Goal: Find specific page/section: Find specific page/section

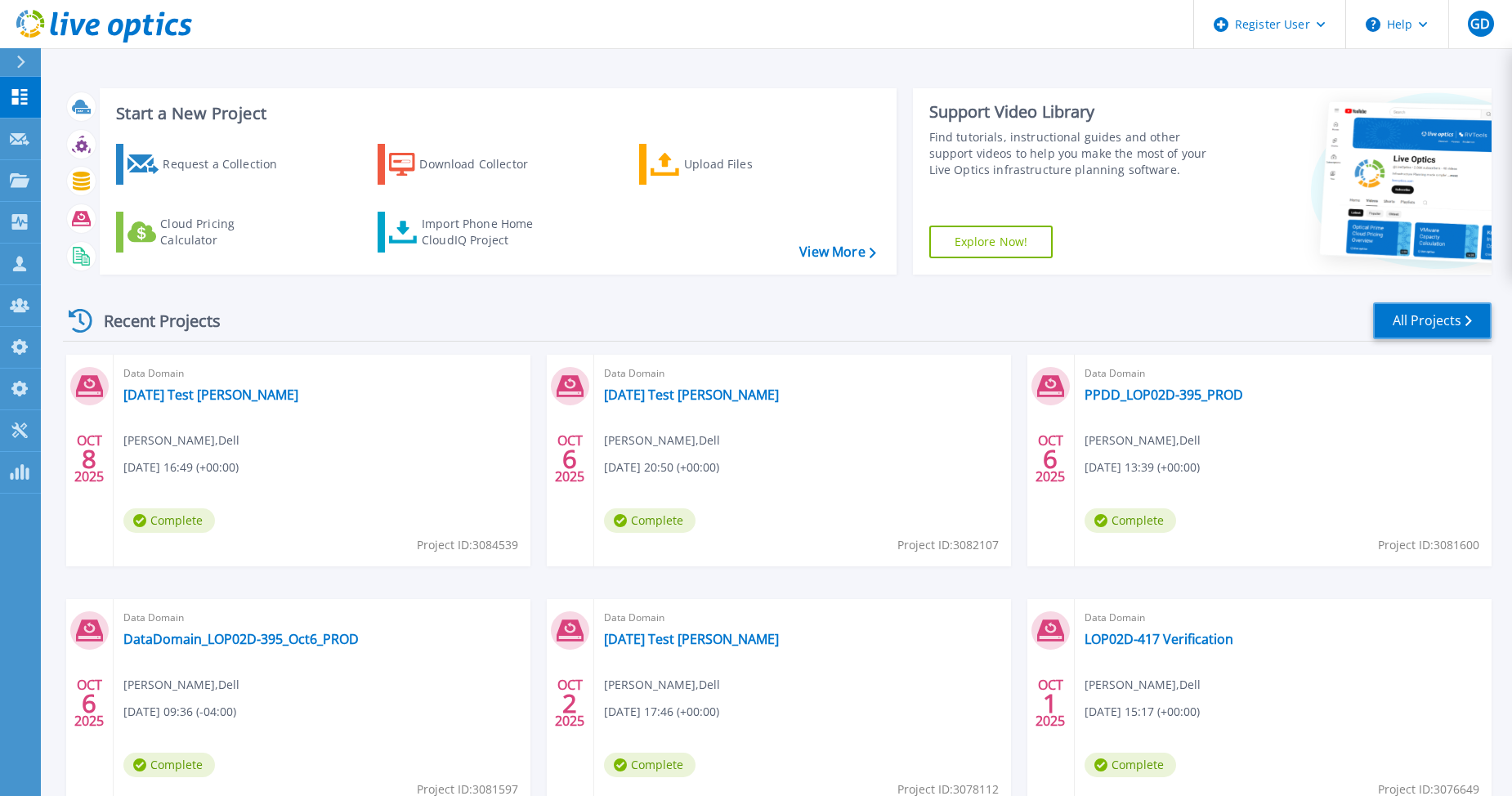
click at [1465, 320] on link "All Projects" at bounding box center [1432, 321] width 119 height 37
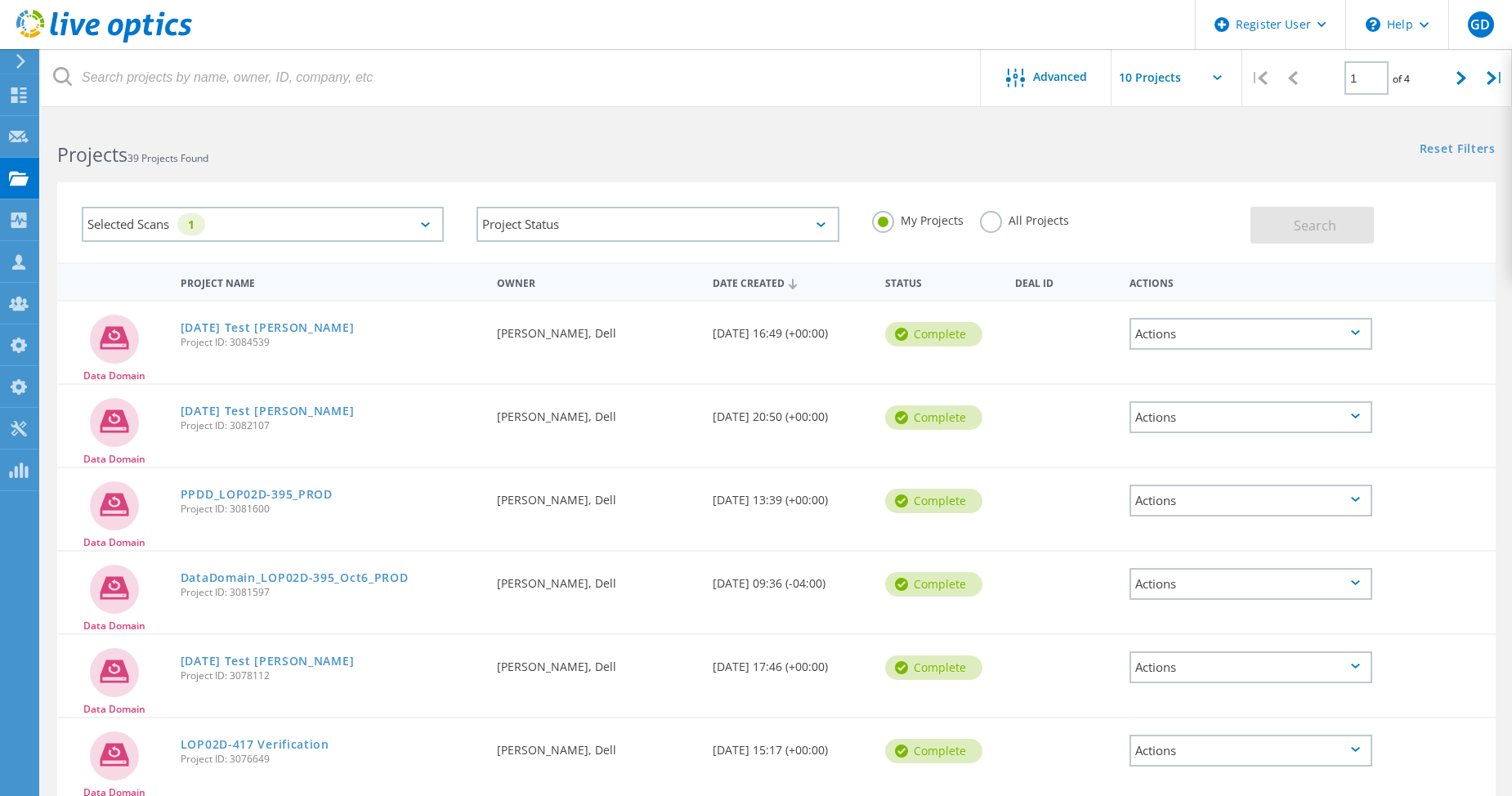
click at [995, 222] on label "All Projects" at bounding box center [1025, 218] width 89 height 15
click at [0, 0] on input "All Projects" at bounding box center [0, 0] width 0 height 0
click at [1375, 231] on div "Search" at bounding box center [1369, 216] width 237 height 53
click at [1317, 225] on span "Search" at bounding box center [1315, 225] width 42 height 18
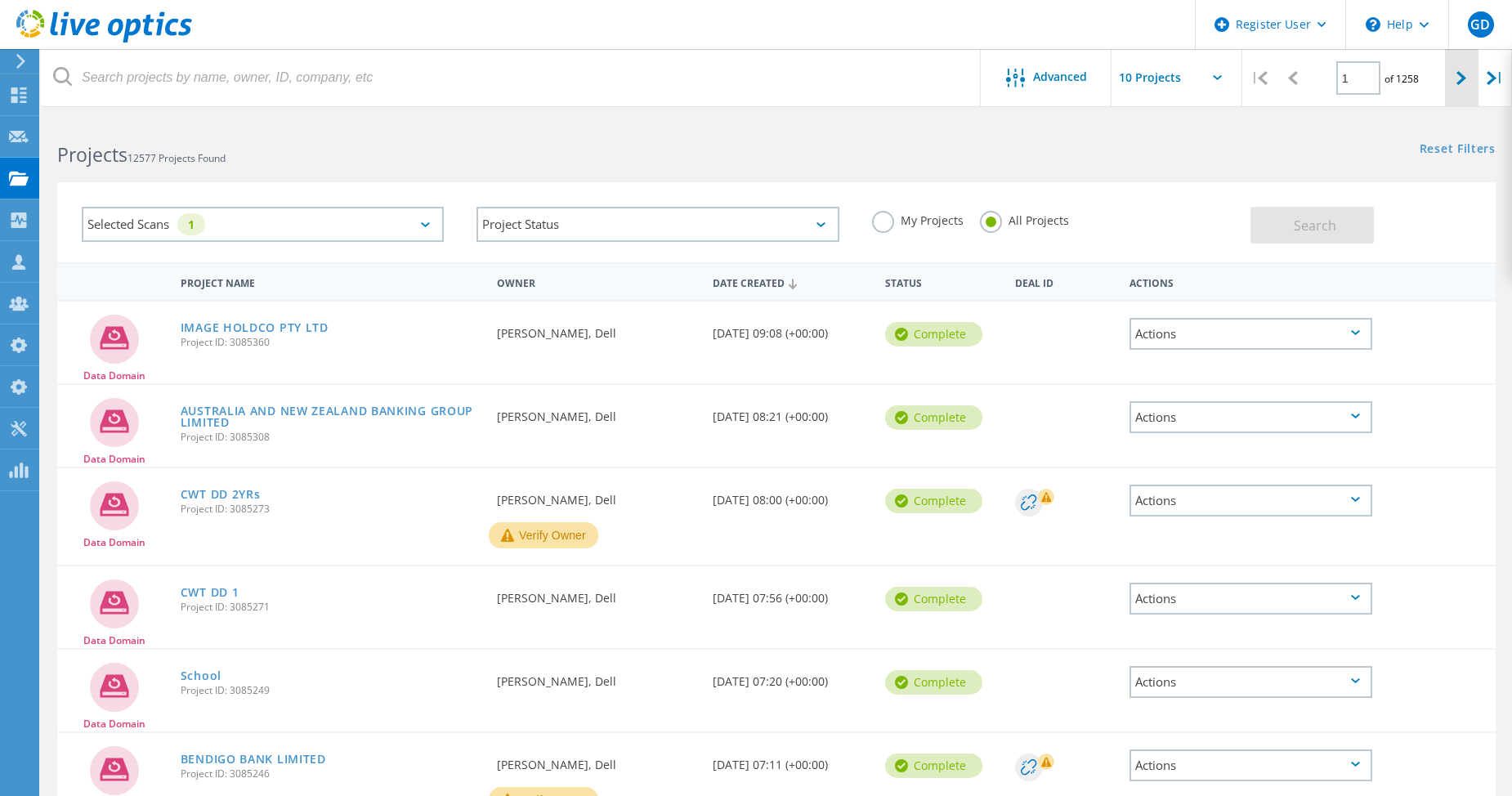
click at [1461, 88] on div at bounding box center [1462, 77] width 34 height 58
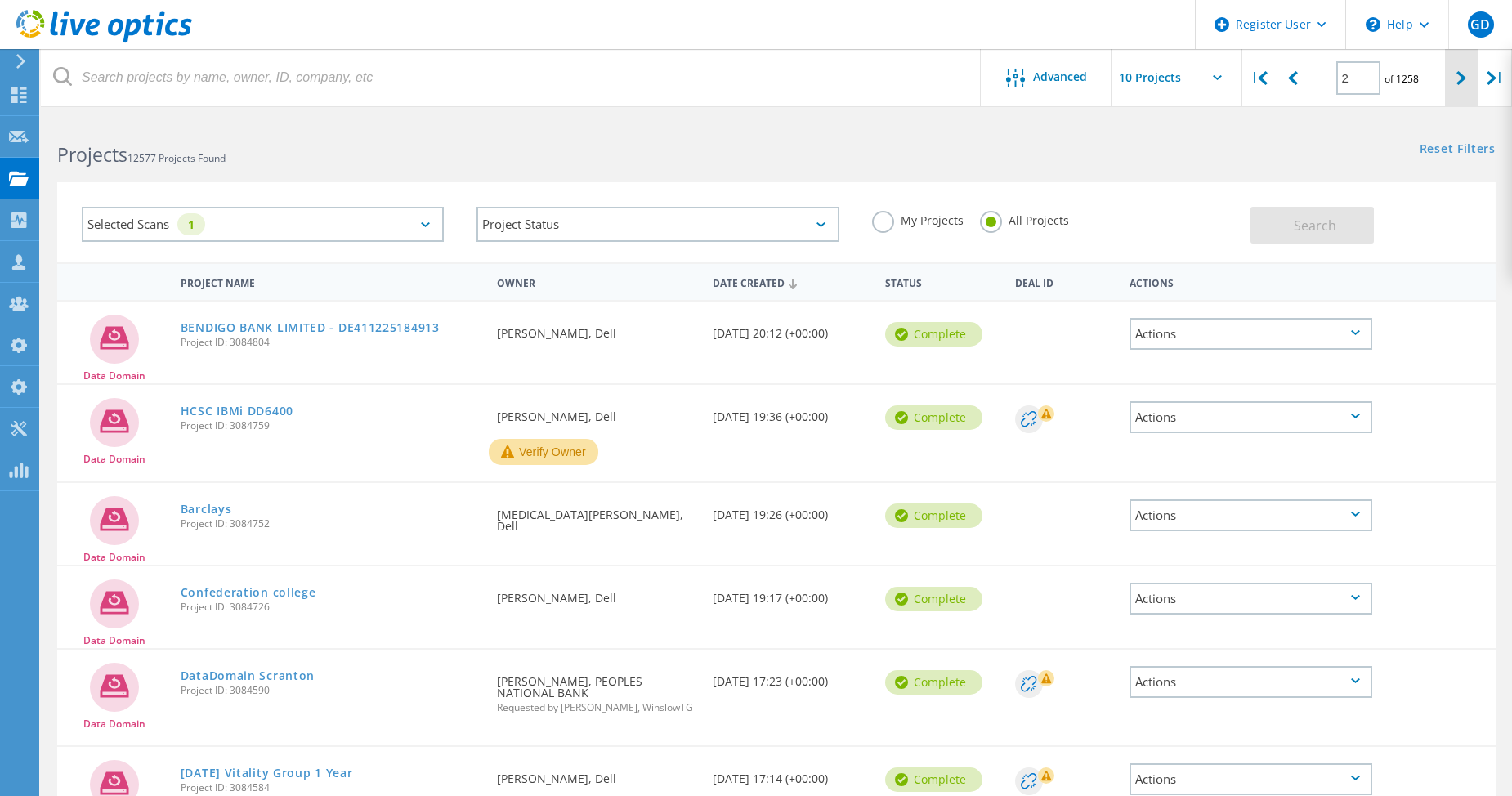
click at [1467, 87] on div at bounding box center [1462, 77] width 34 height 58
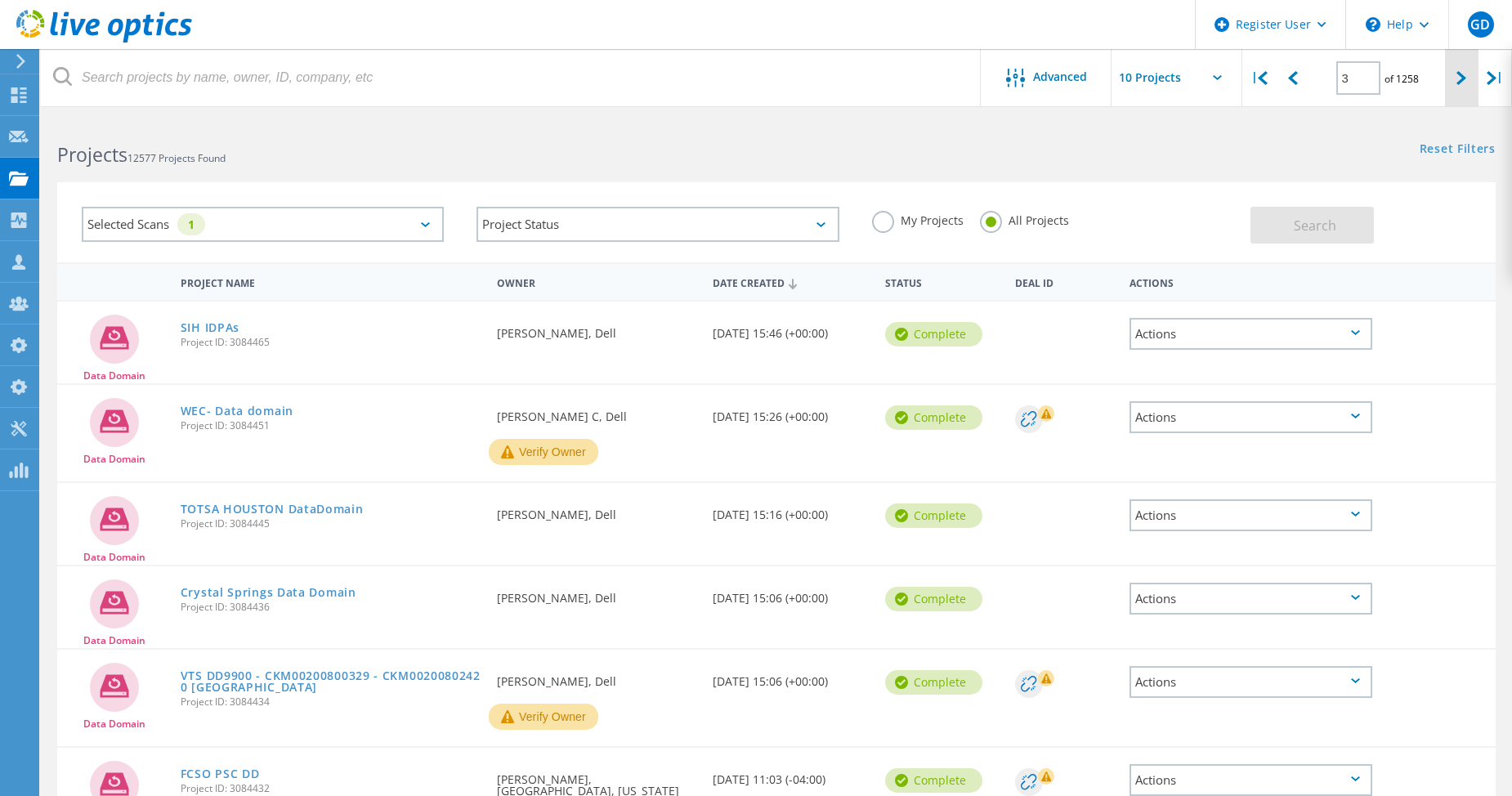
click at [1471, 66] on div at bounding box center [1462, 77] width 34 height 58
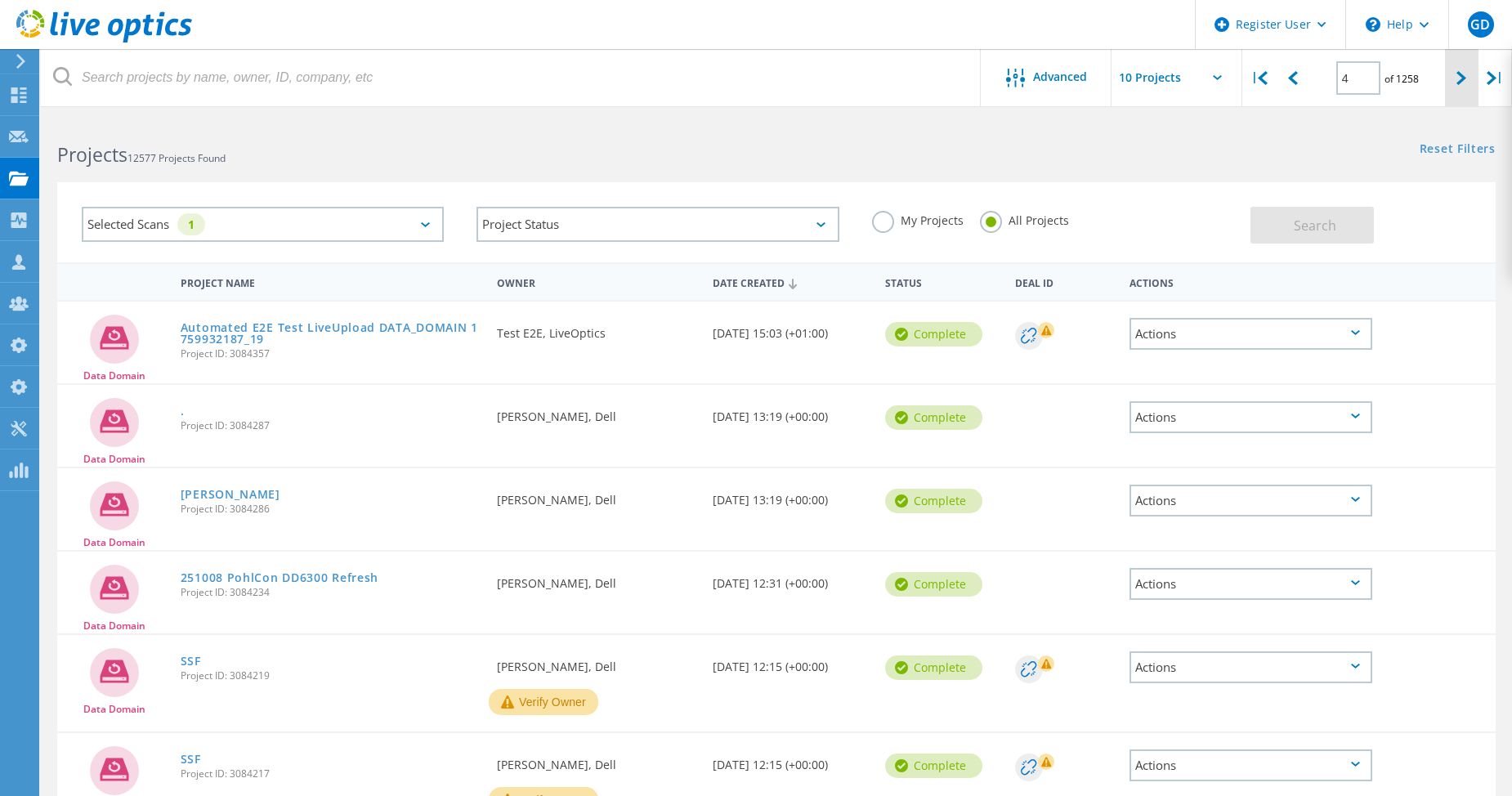
click at [1466, 82] on icon at bounding box center [1461, 77] width 10 height 14
type input "5"
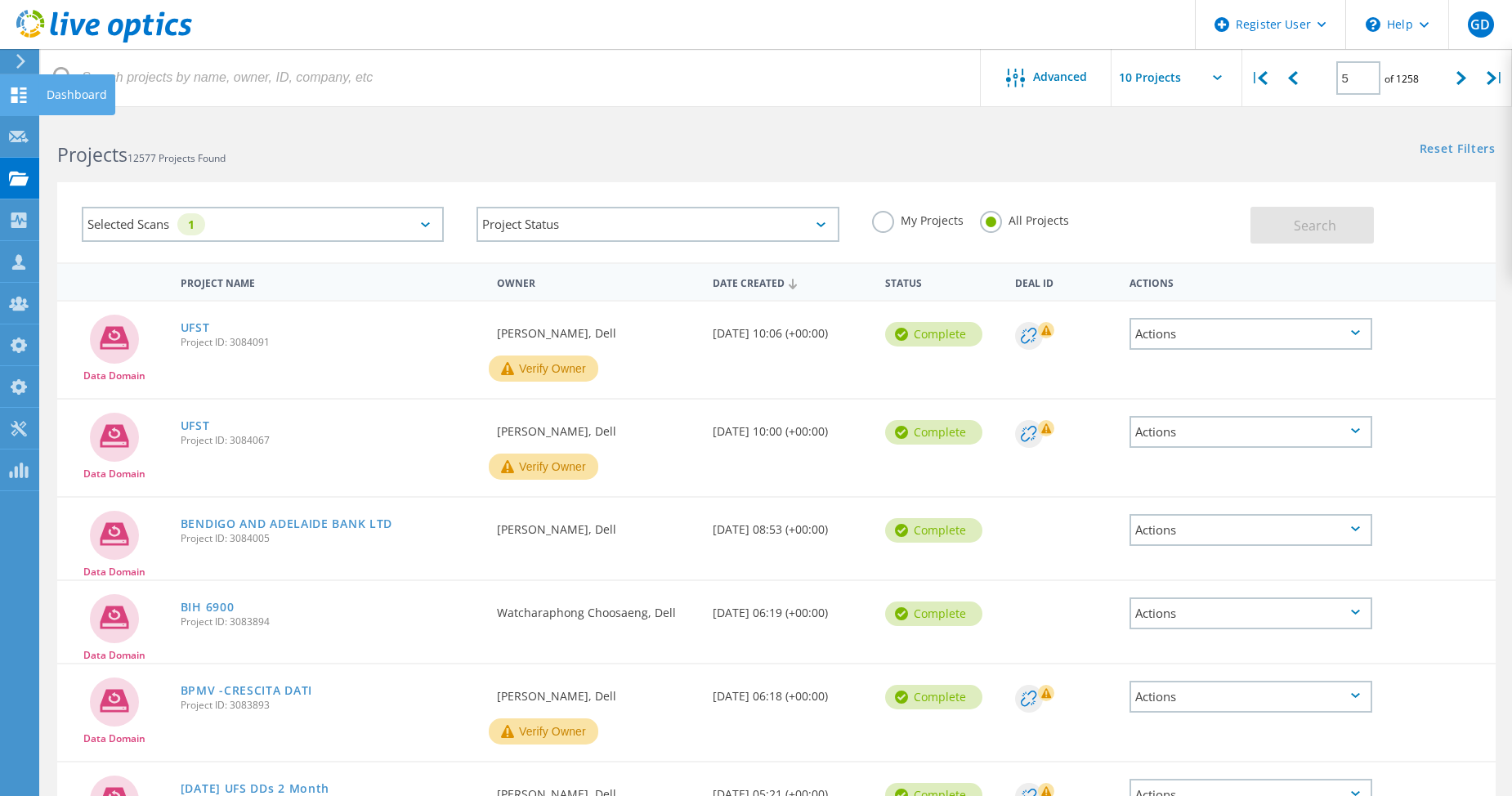
click at [21, 88] on use at bounding box center [19, 95] width 15 height 15
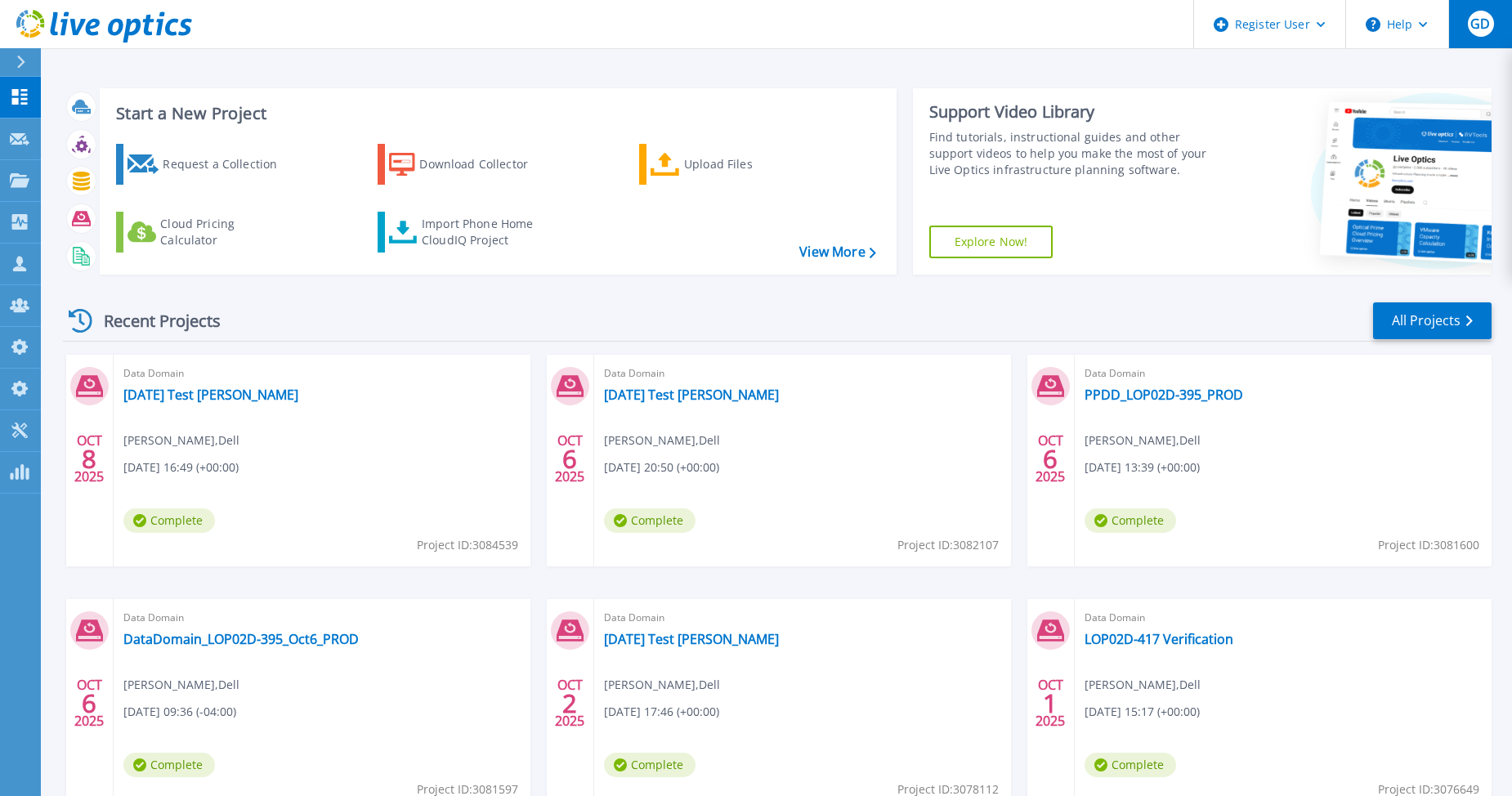
click at [1473, 30] on span "GD" at bounding box center [1480, 24] width 19 height 13
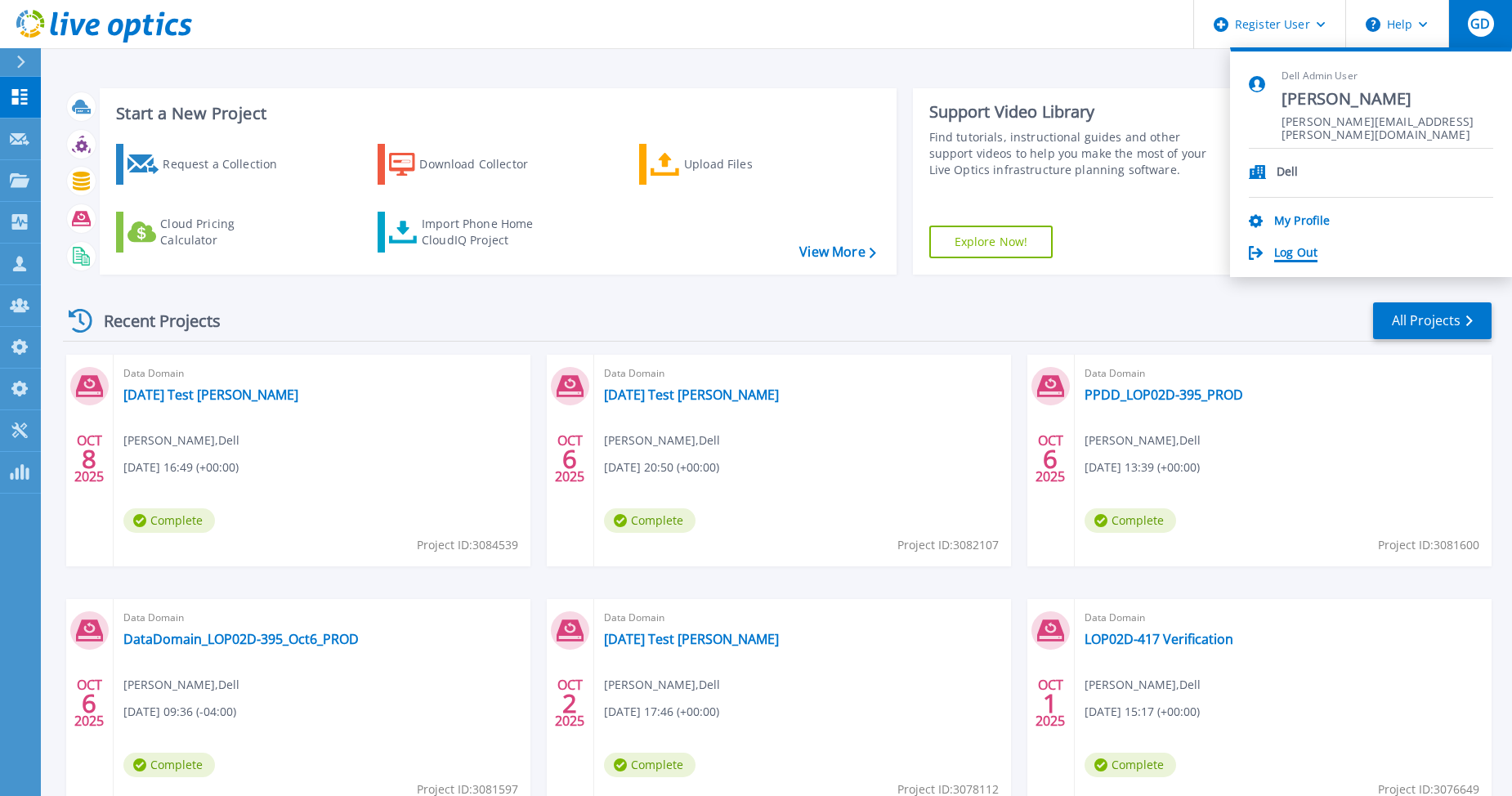
click at [1287, 259] on link "Log Out" at bounding box center [1296, 253] width 43 height 15
